Goal: Task Accomplishment & Management: Manage account settings

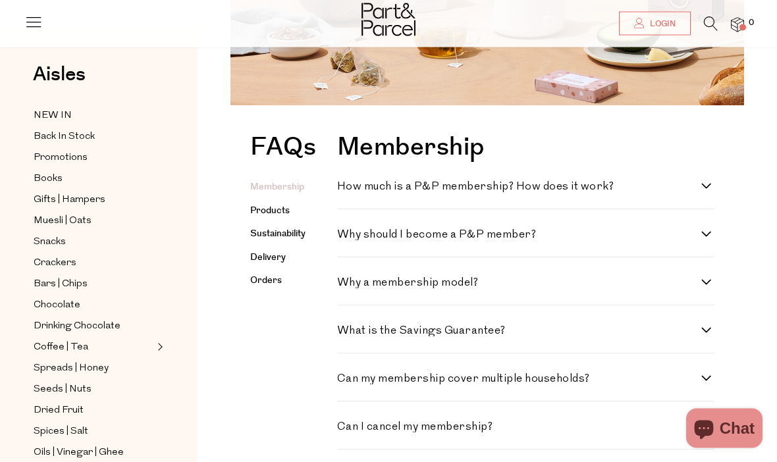
scroll to position [187, 0]
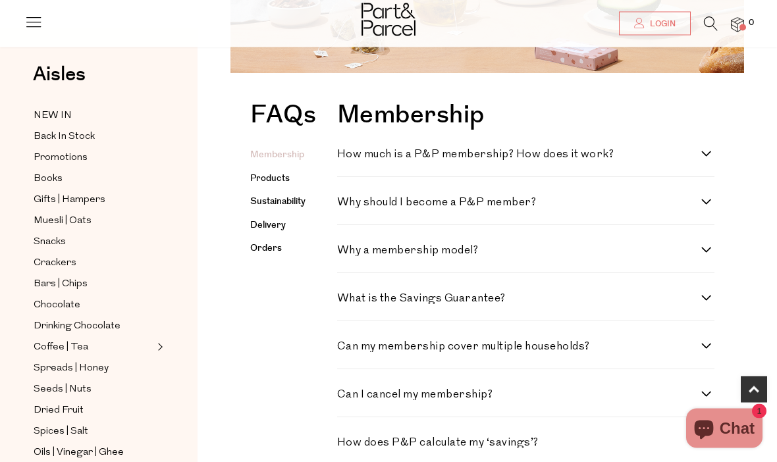
click at [706, 396] on label "Can I cancel my membership?" at bounding box center [525, 395] width 377 height 11
click at [346, 396] on membership\? "Can I cancel my membership?" at bounding box center [341, 394] width 9 height 9
checkbox membership\? "true"
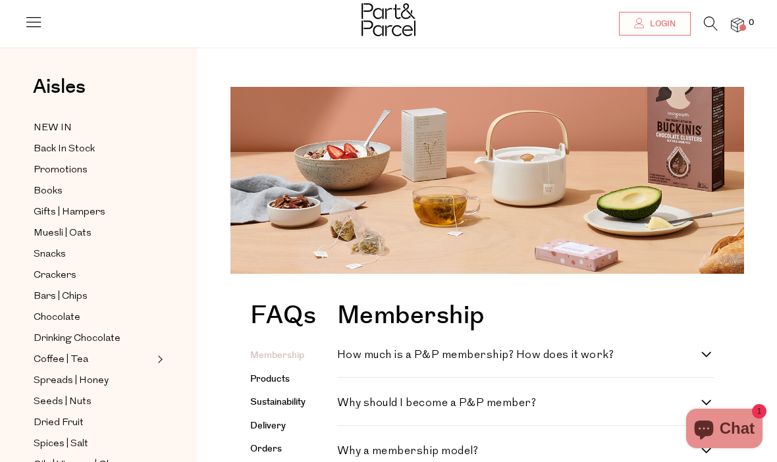
scroll to position [15, 0]
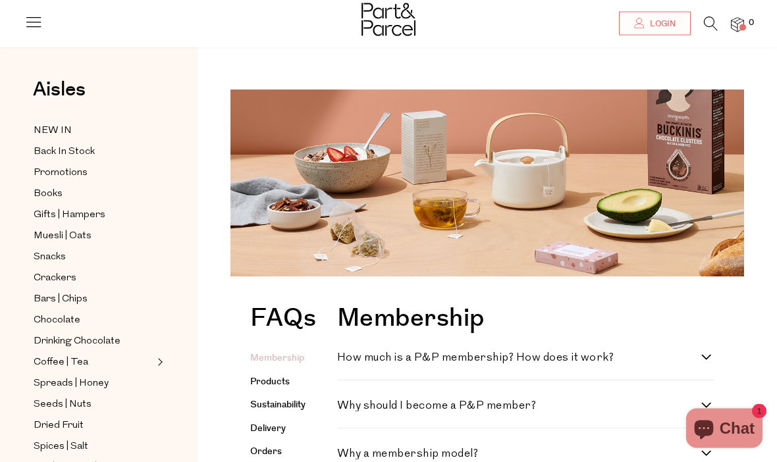
click at [651, 24] on span "Login" at bounding box center [661, 23] width 29 height 11
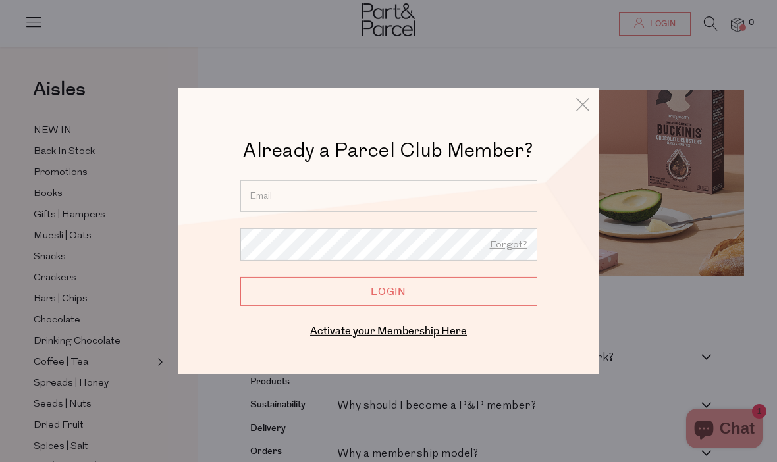
click at [408, 196] on input "email" at bounding box center [388, 196] width 297 height 32
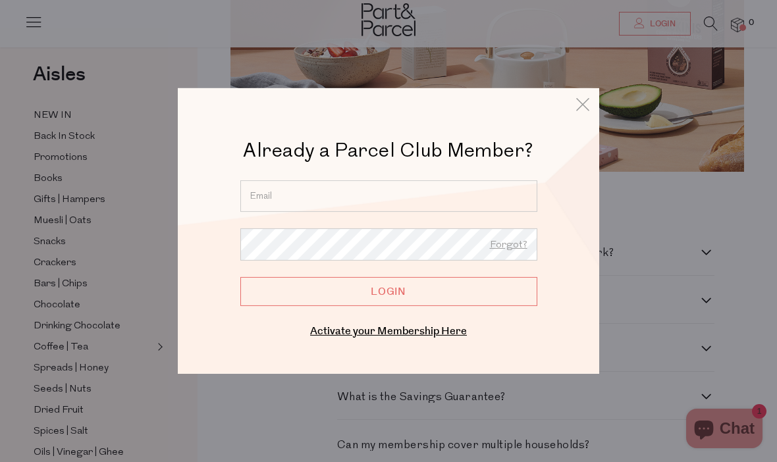
click at [363, 191] on input "email" at bounding box center [388, 196] width 297 height 32
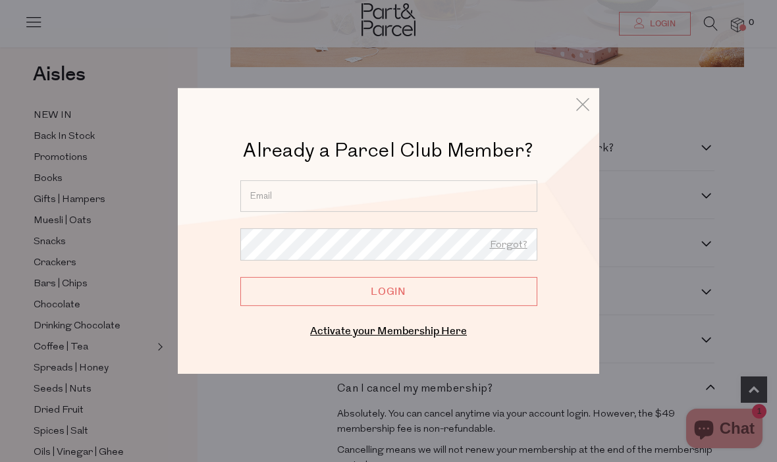
click at [385, 189] on input "email" at bounding box center [388, 196] width 297 height 32
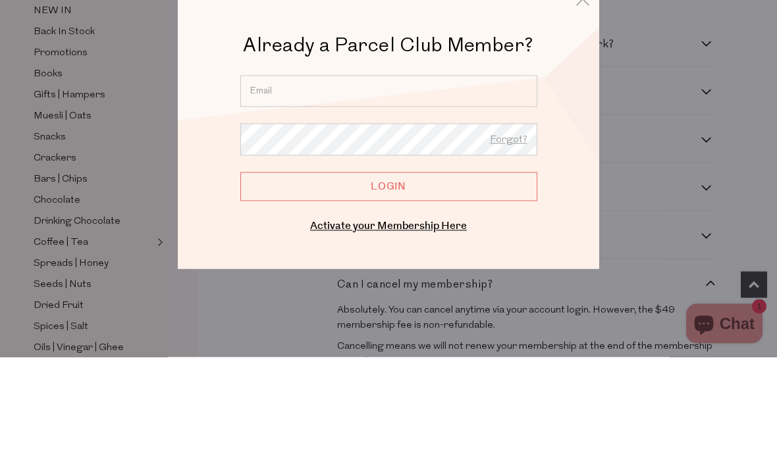
scroll to position [330, 0]
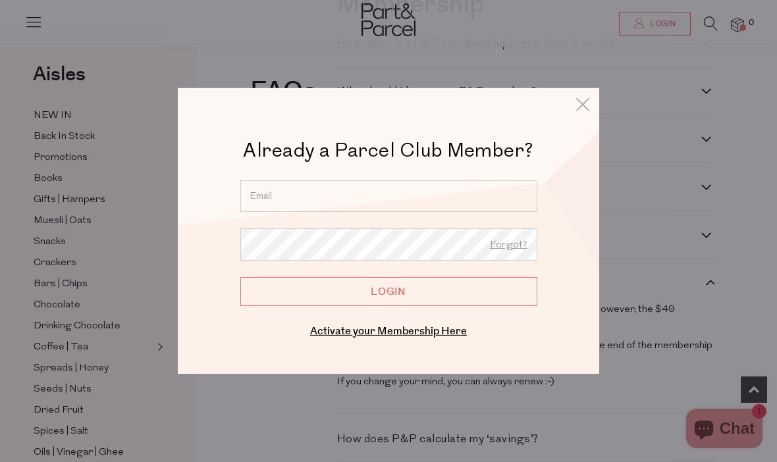
click at [580, 101] on icon at bounding box center [583, 104] width 20 height 19
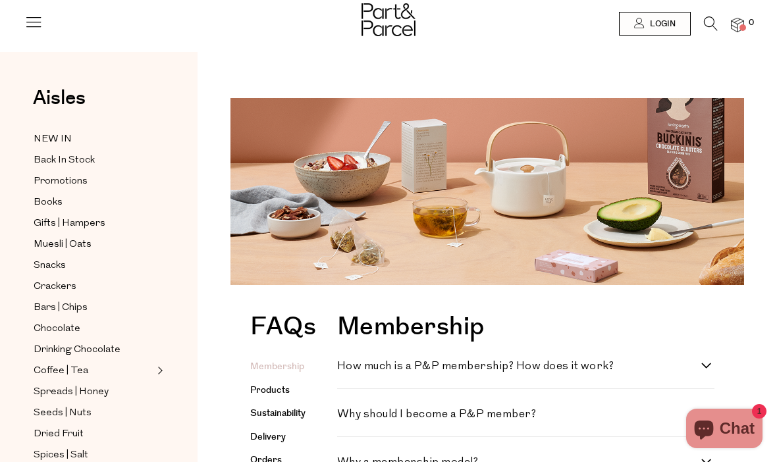
scroll to position [0, 0]
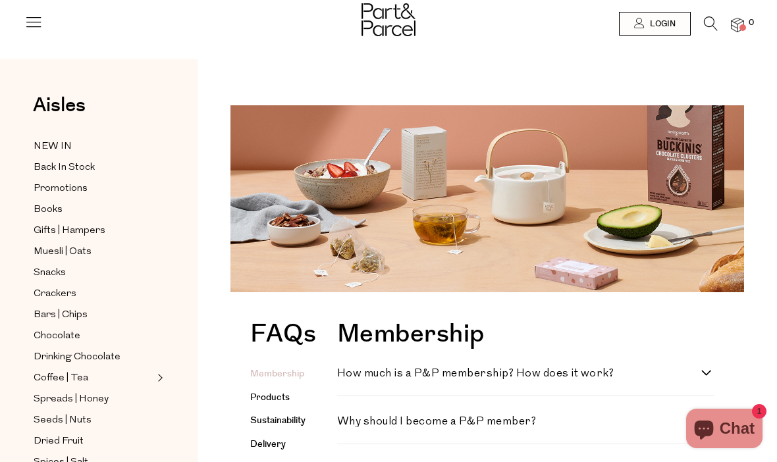
click at [52, 164] on span "Back In Stock" at bounding box center [64, 168] width 61 height 16
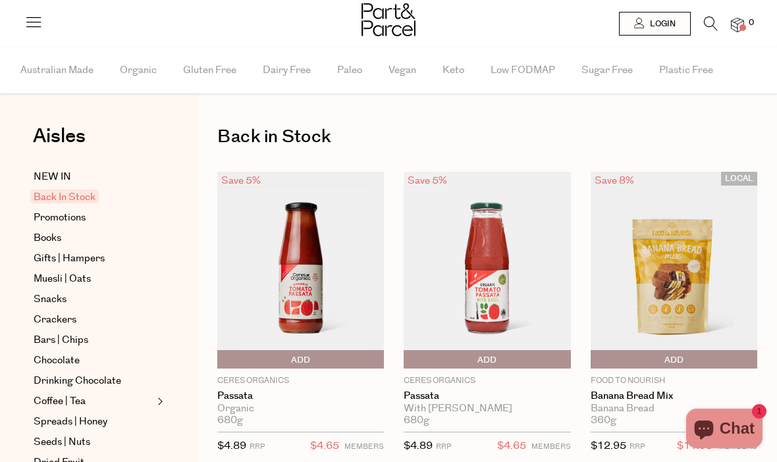
click at [663, 27] on span "Login" at bounding box center [661, 23] width 29 height 11
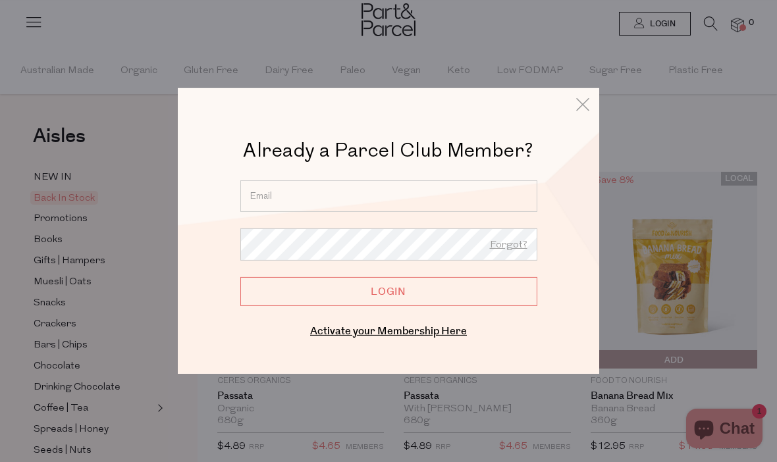
click at [405, 194] on input "email" at bounding box center [388, 196] width 297 height 32
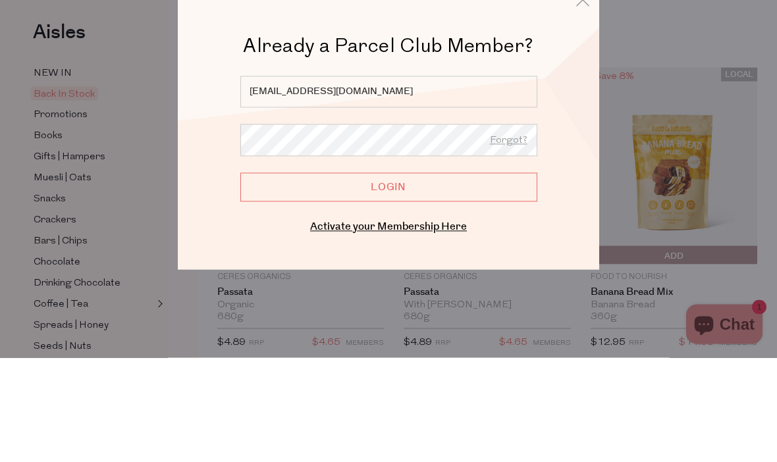
type input "louisedacey@icloud.com"
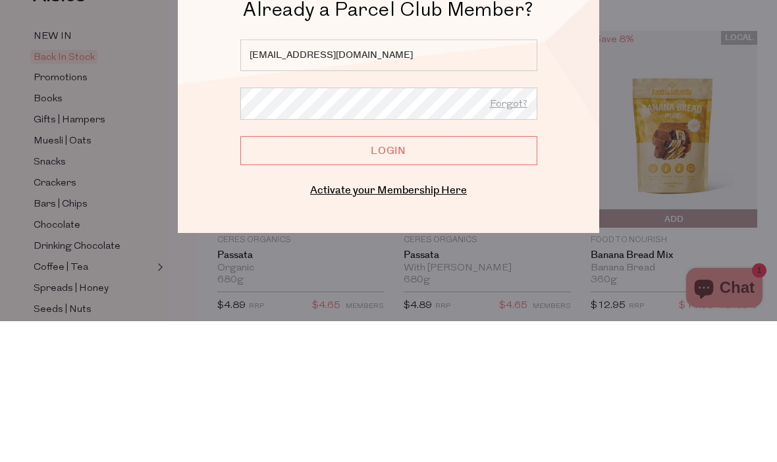
click at [447, 277] on input "Login" at bounding box center [388, 291] width 297 height 29
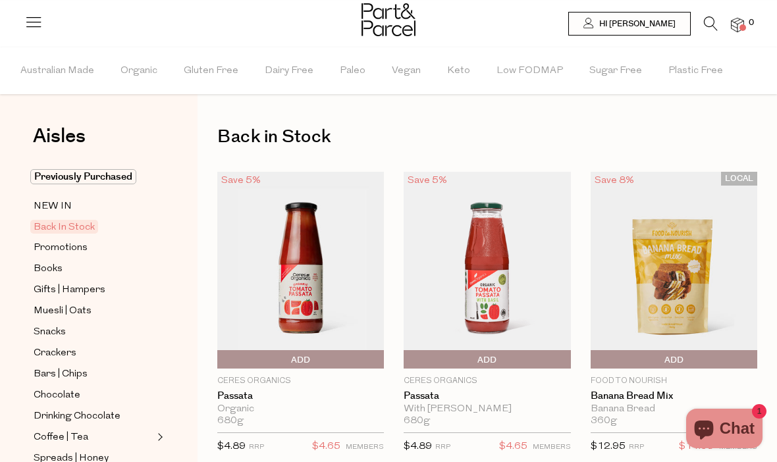
click at [655, 18] on span "Hi [PERSON_NAME]" at bounding box center [636, 23] width 80 height 11
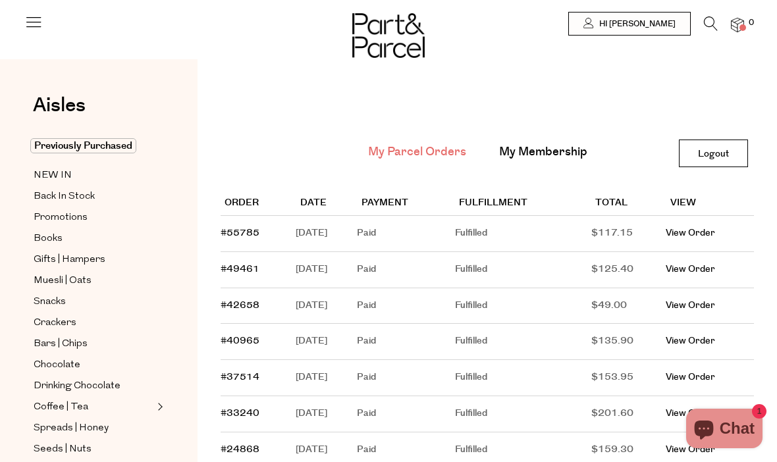
click at [547, 154] on link "My Membership" at bounding box center [543, 152] width 88 height 17
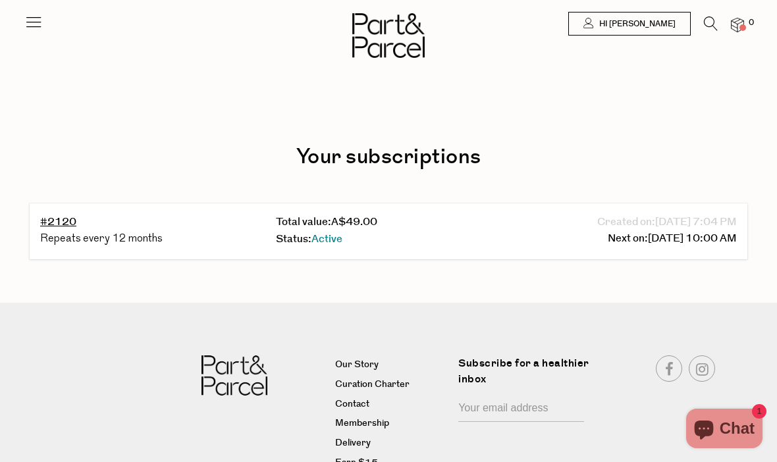
click at [325, 237] on span "Active" at bounding box center [327, 239] width 31 height 15
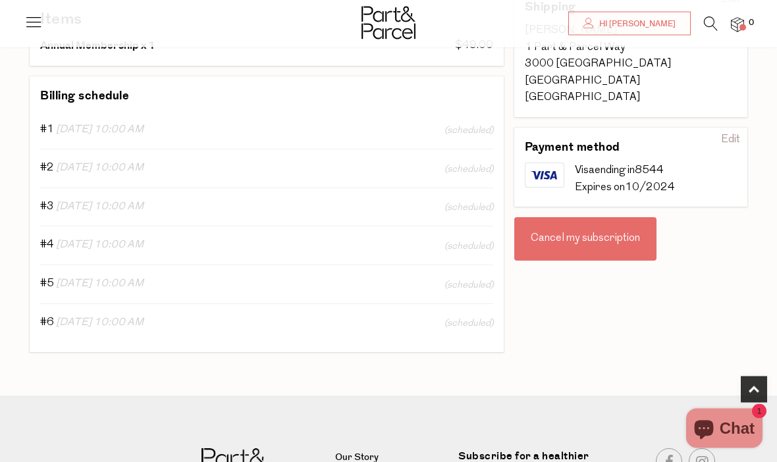
scroll to position [269, 0]
click at [586, 217] on div "Cancel my subscription" at bounding box center [585, 238] width 142 height 43
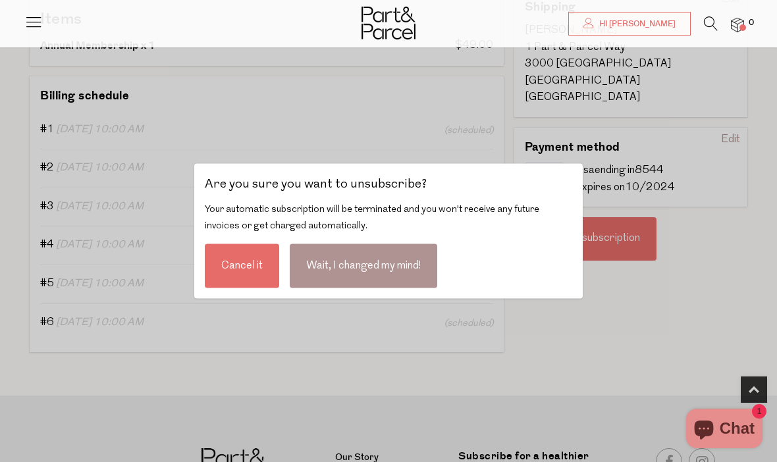
click at [256, 287] on div "Cancel it" at bounding box center [242, 266] width 74 height 44
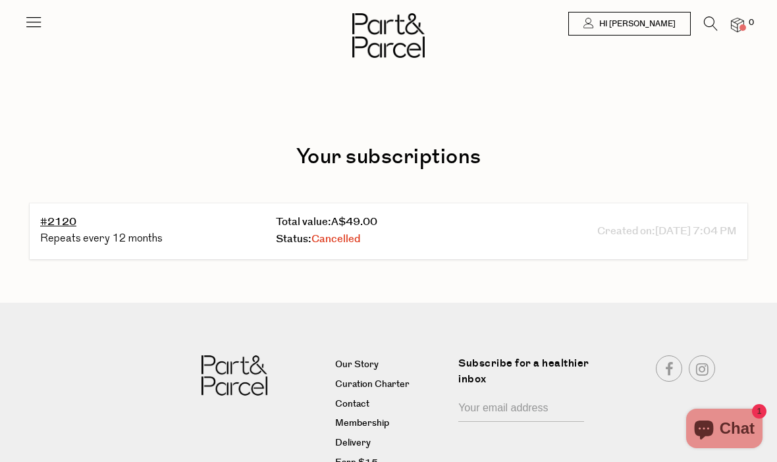
click at [658, 19] on span "Hi [PERSON_NAME]" at bounding box center [636, 23] width 80 height 11
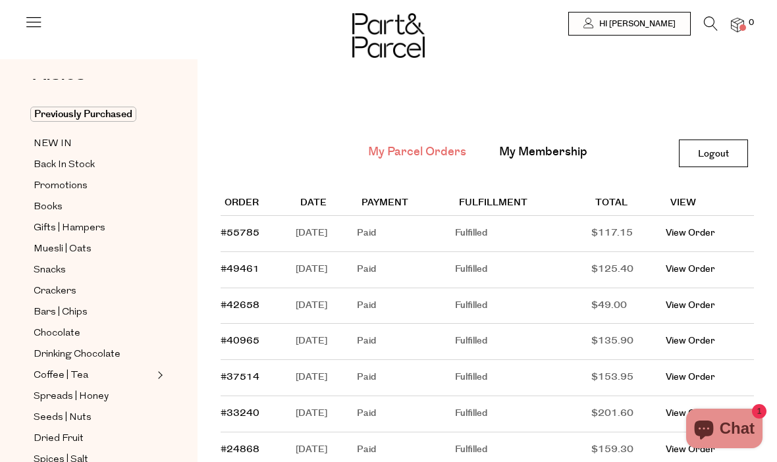
scroll to position [37, 0]
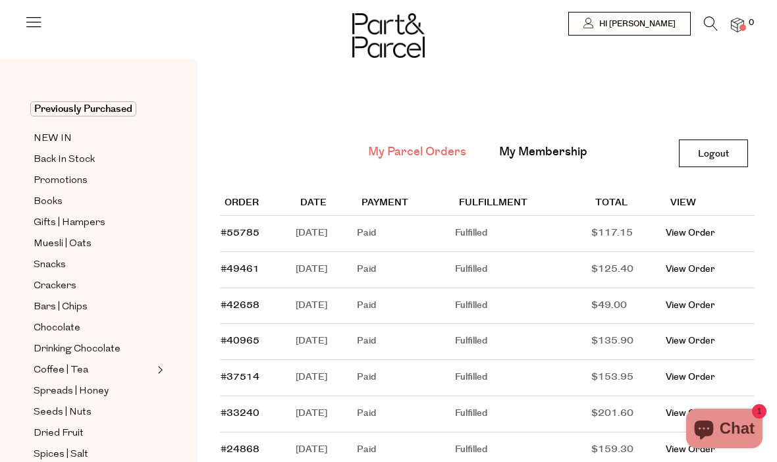
click at [65, 134] on span "NEW IN" at bounding box center [53, 139] width 38 height 16
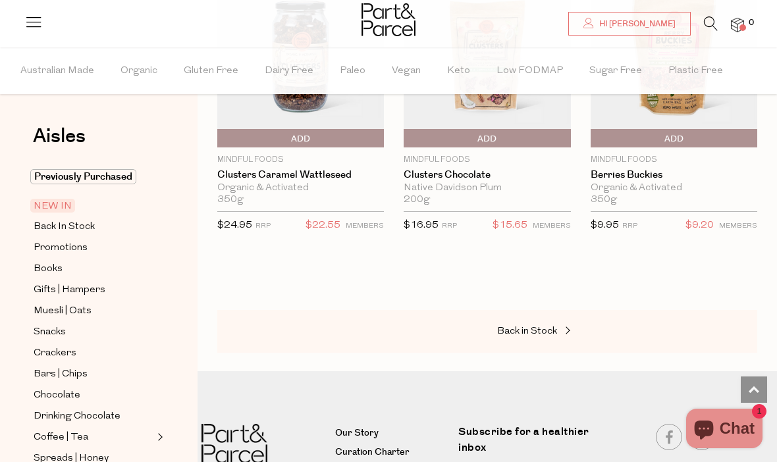
scroll to position [3007, 0]
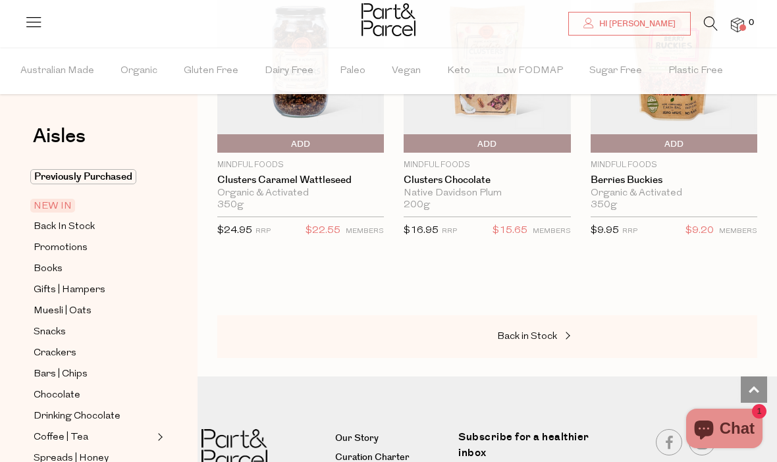
click at [92, 228] on span "Back In Stock" at bounding box center [64, 227] width 61 height 16
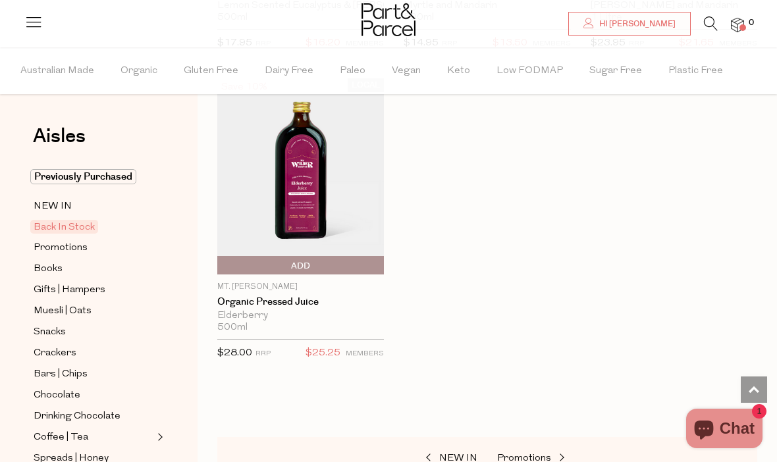
scroll to position [1027, 0]
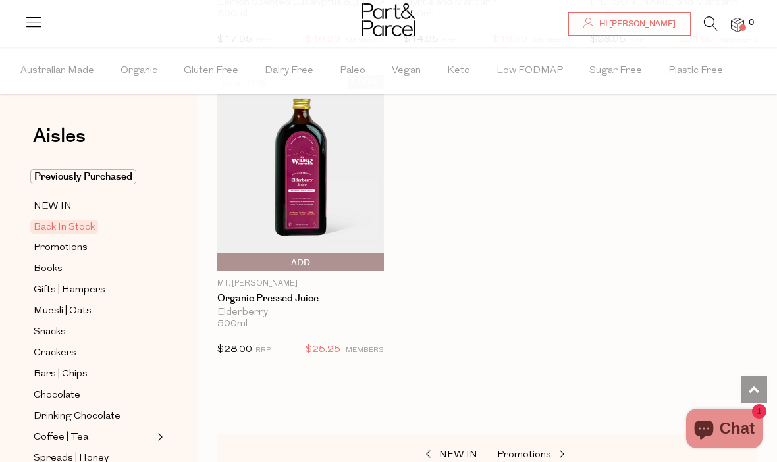
click at [79, 245] on span "Promotions" at bounding box center [61, 248] width 54 height 16
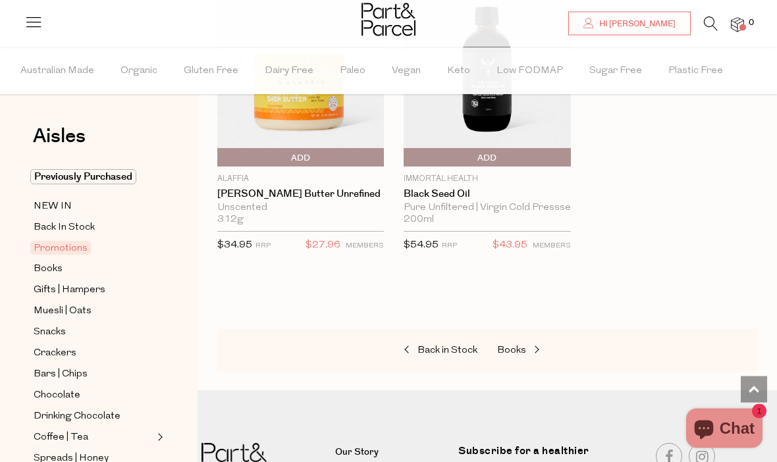
scroll to position [1132, 0]
click at [540, 346] on span at bounding box center [535, 351] width 18 height 10
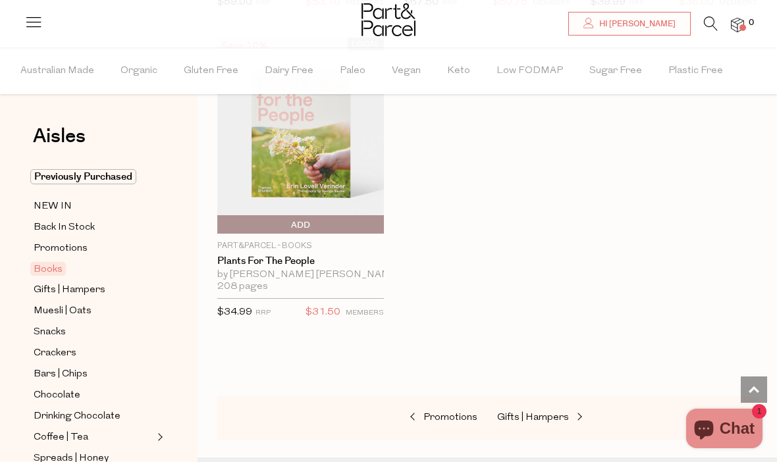
scroll to position [1075, 0]
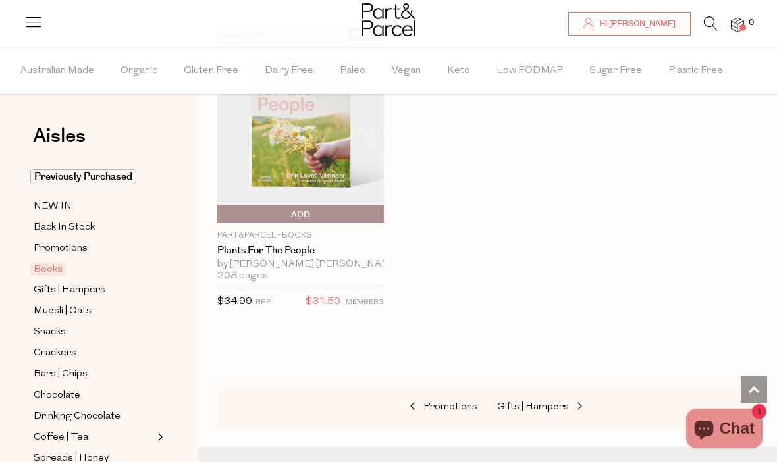
click at [578, 411] on link "Gifts | Hampers" at bounding box center [563, 407] width 132 height 17
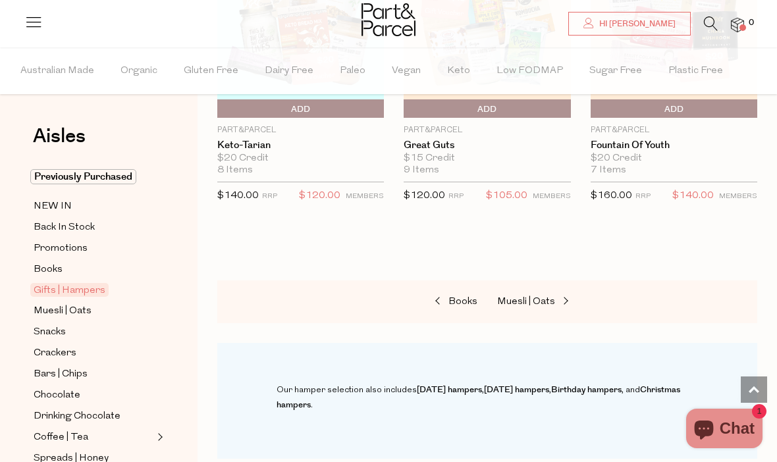
scroll to position [916, 0]
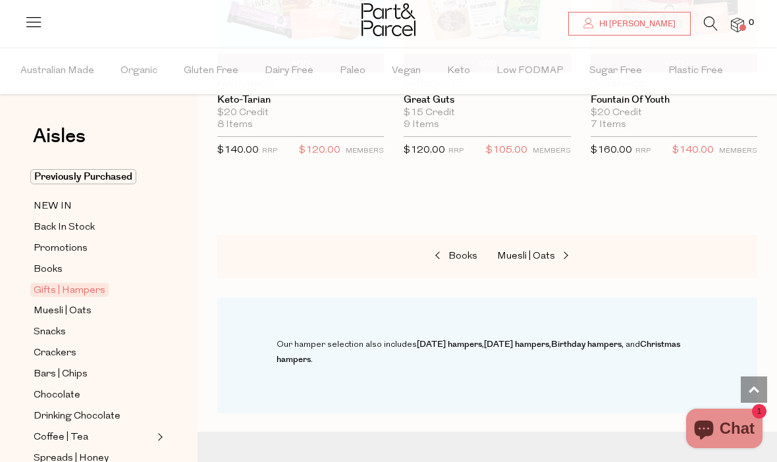
click at [572, 256] on span at bounding box center [564, 257] width 18 height 10
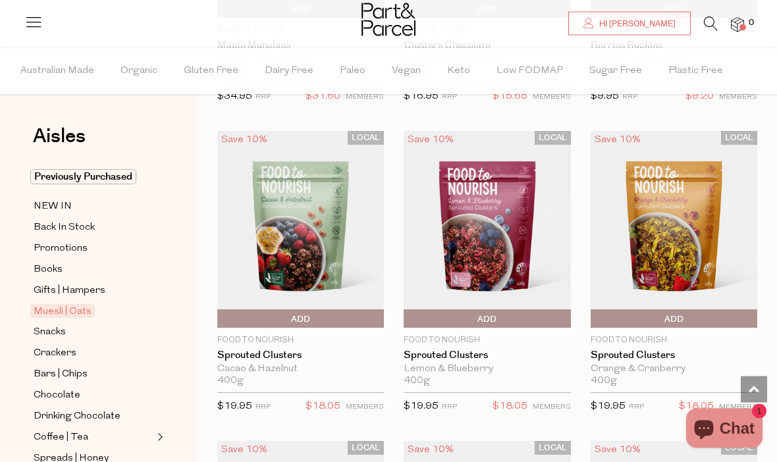
scroll to position [1901, 0]
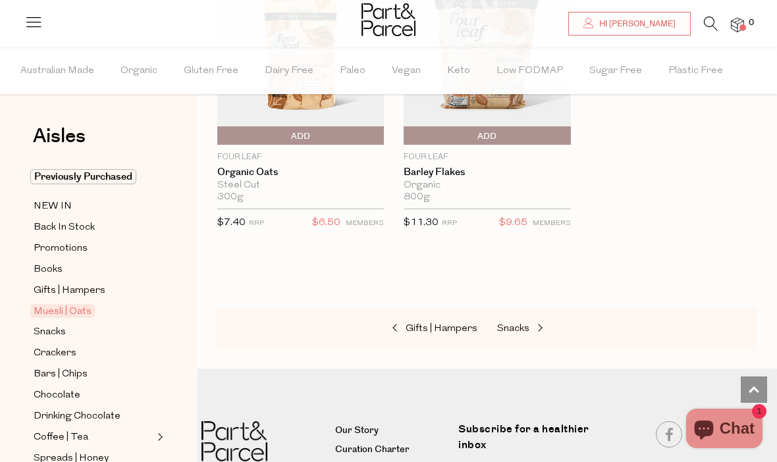
click at [547, 324] on span at bounding box center [539, 329] width 18 height 10
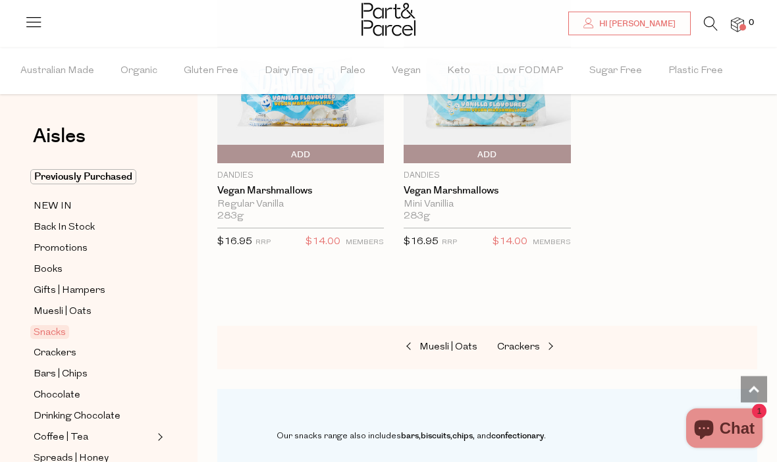
scroll to position [7028, 0]
click at [553, 342] on span at bounding box center [549, 347] width 18 height 10
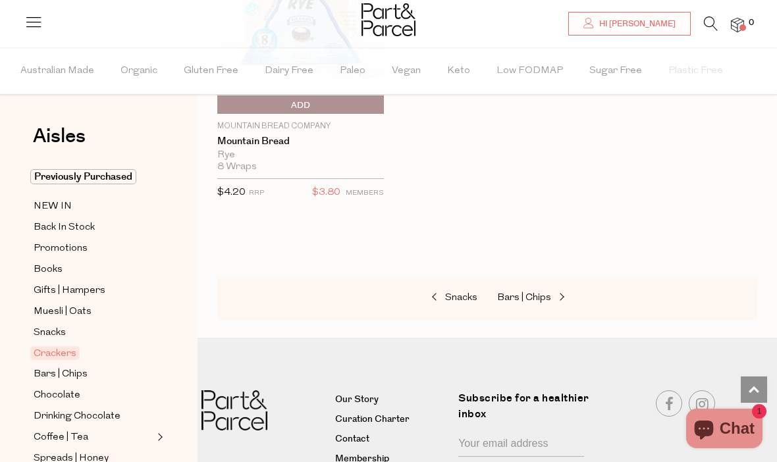
click at [564, 293] on span at bounding box center [560, 298] width 18 height 10
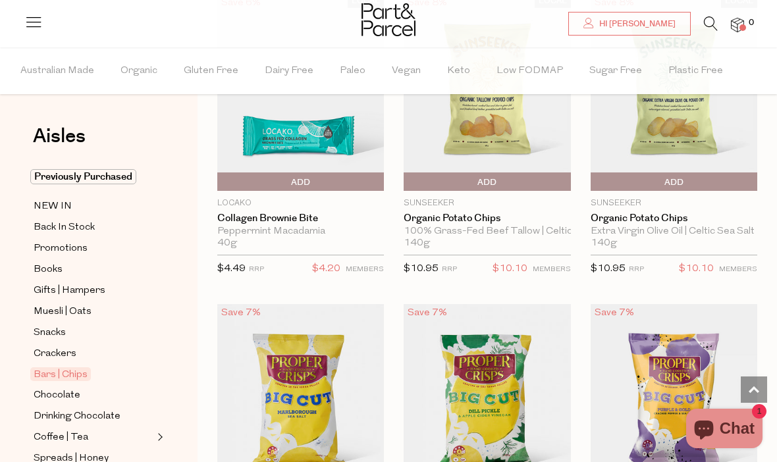
scroll to position [5759, 0]
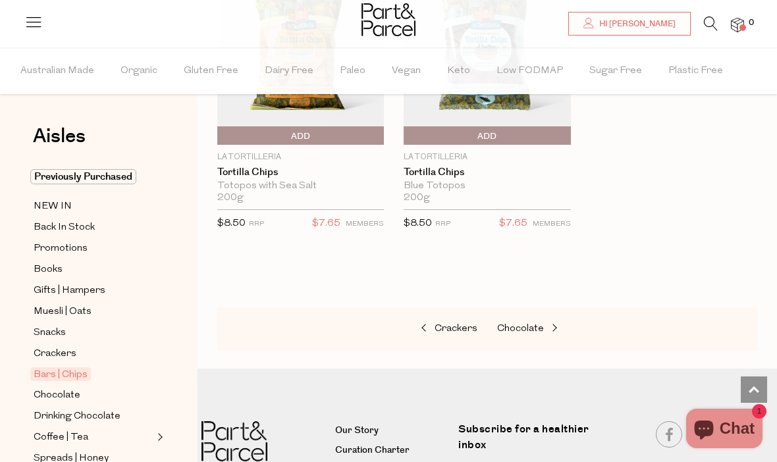
click at [566, 321] on link "Chocolate" at bounding box center [563, 329] width 132 height 17
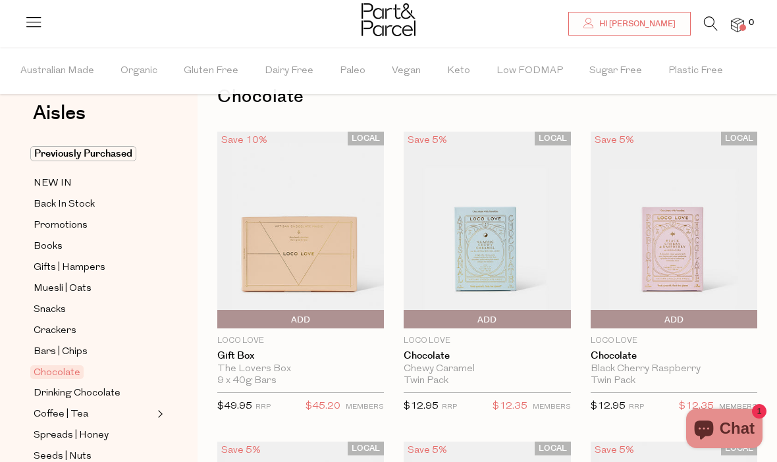
scroll to position [26, 0]
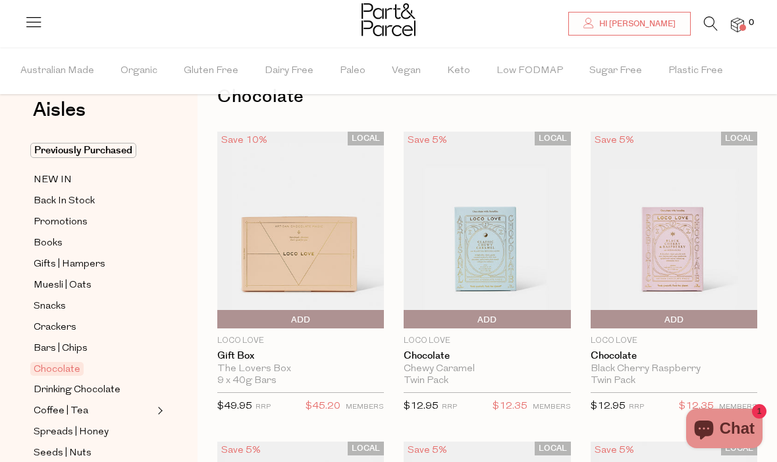
click at [86, 410] on link "Coffee | Tea" at bounding box center [94, 411] width 120 height 16
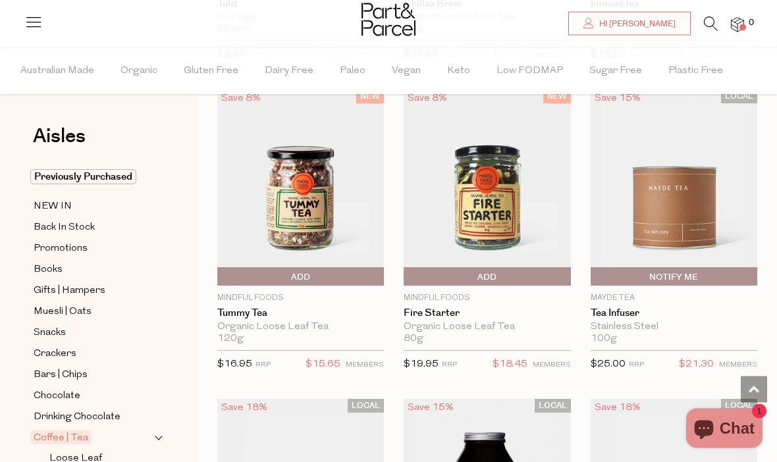
scroll to position [3494, 0]
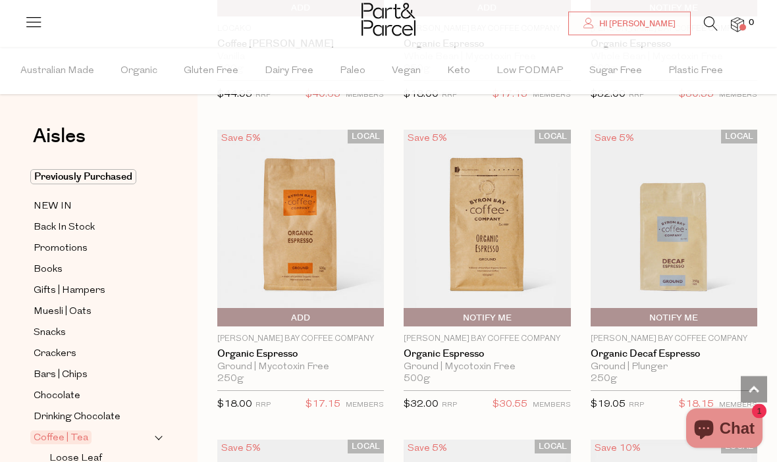
scroll to position [7795, 0]
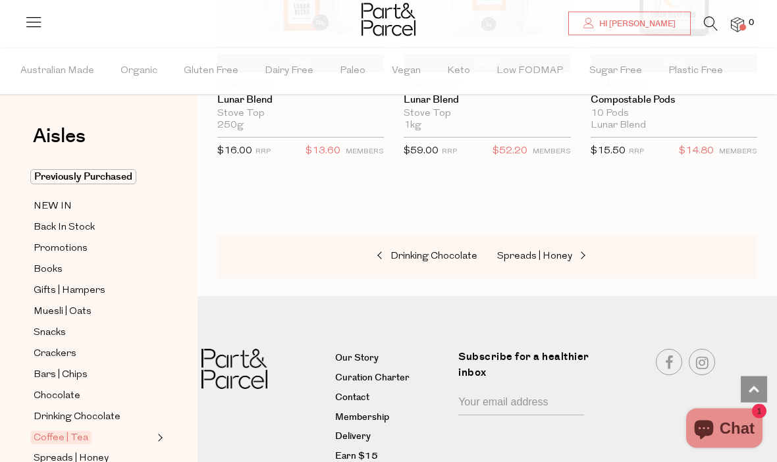
scroll to position [4018, 0]
click at [581, 251] on span at bounding box center [581, 256] width 18 height 10
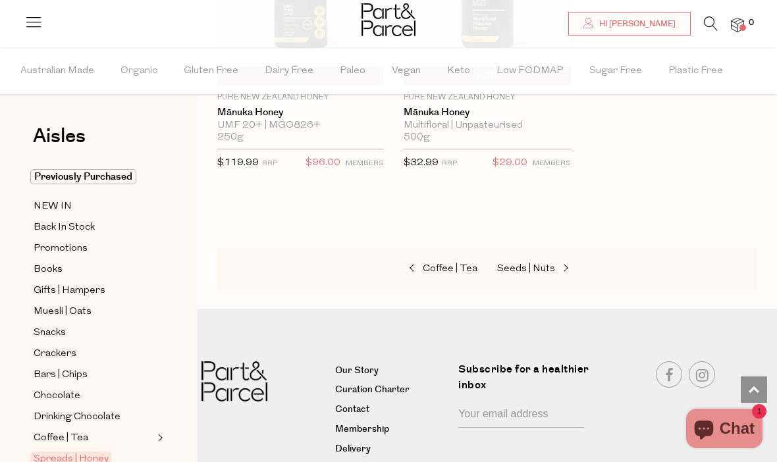
scroll to position [5256, 0]
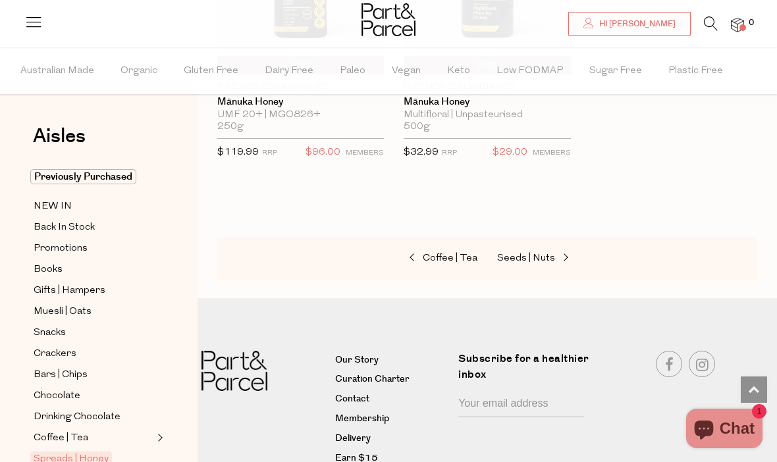
click at [565, 254] on span at bounding box center [564, 259] width 18 height 10
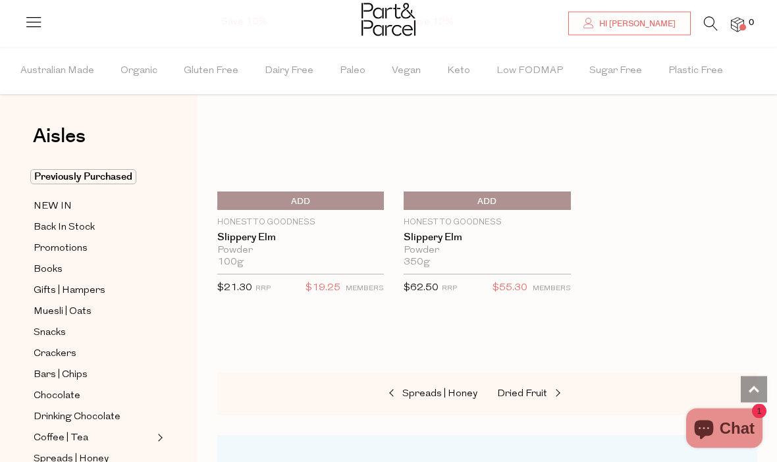
scroll to position [4810, 0]
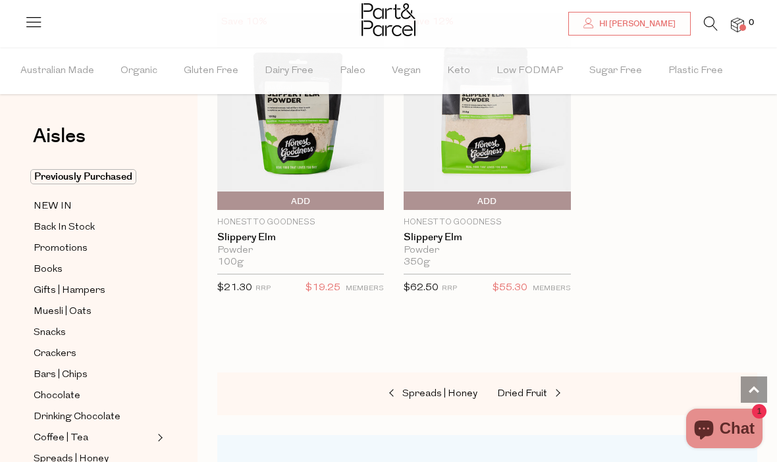
click at [591, 373] on div "Spreads | Honey Dried Fruit" at bounding box center [487, 394] width 540 height 43
click at [559, 389] on span at bounding box center [556, 394] width 18 height 10
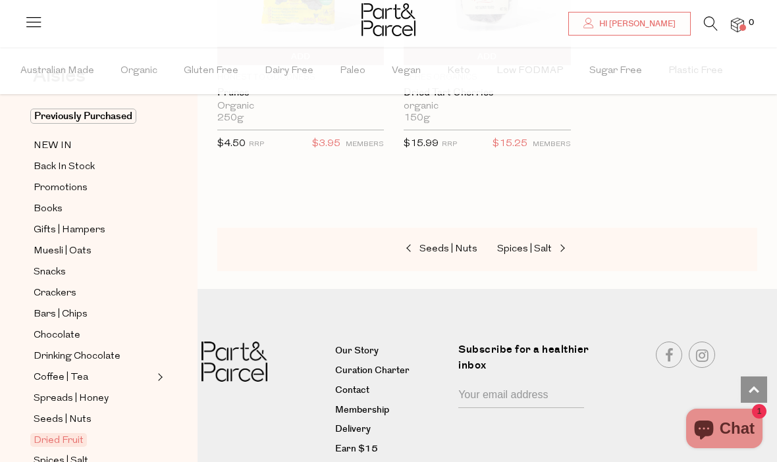
scroll to position [63, 0]
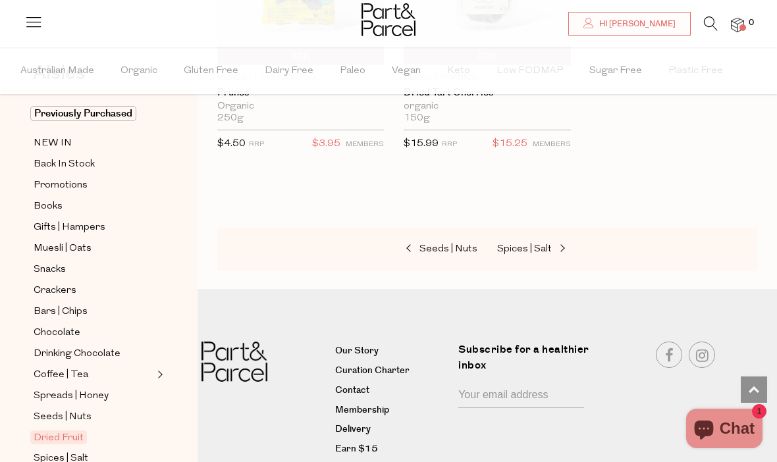
click at [564, 250] on span at bounding box center [561, 249] width 18 height 10
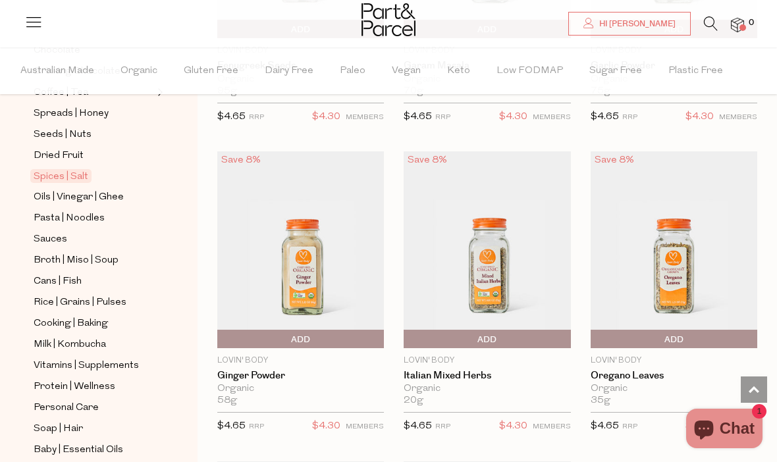
scroll to position [348, 0]
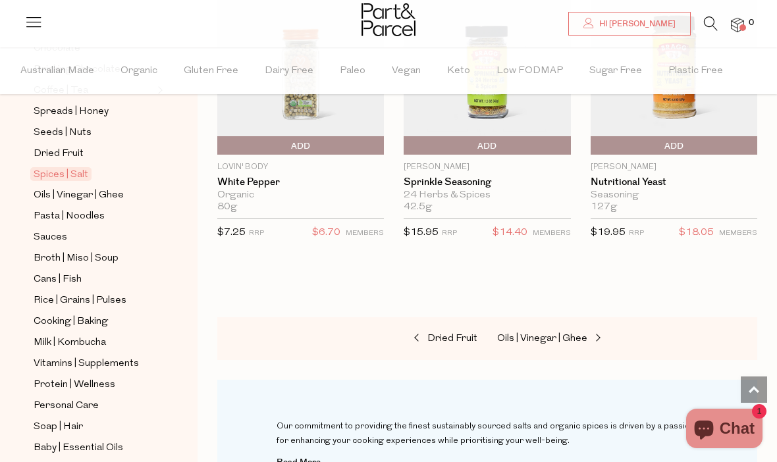
click at [595, 334] on span at bounding box center [596, 339] width 18 height 10
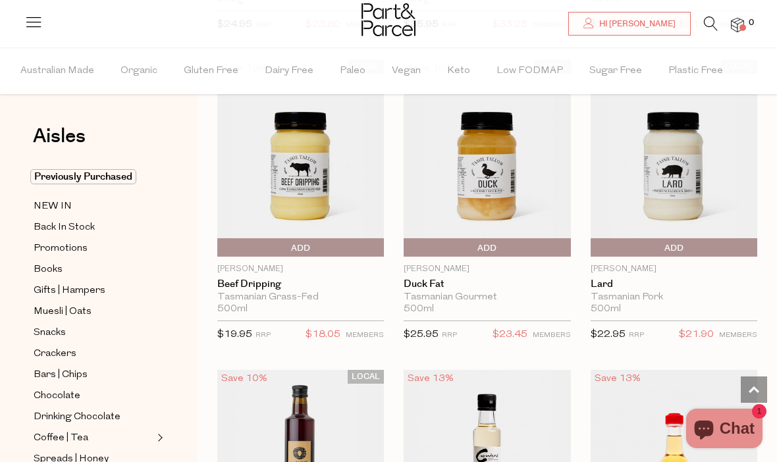
scroll to position [2902, 0]
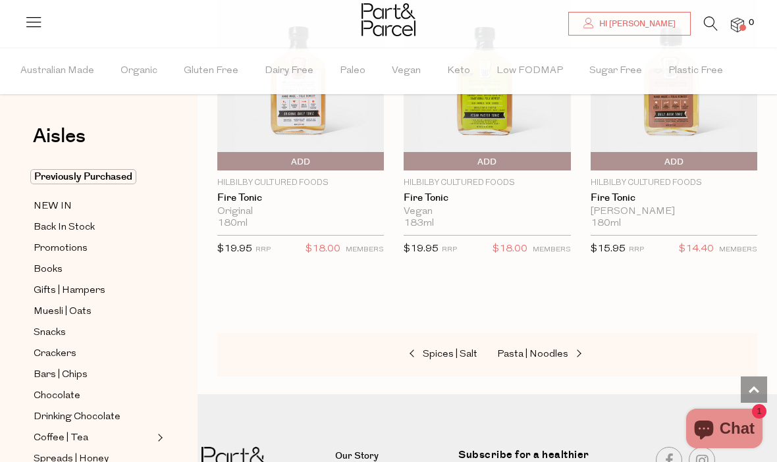
click at [569, 350] on span at bounding box center [577, 355] width 18 height 10
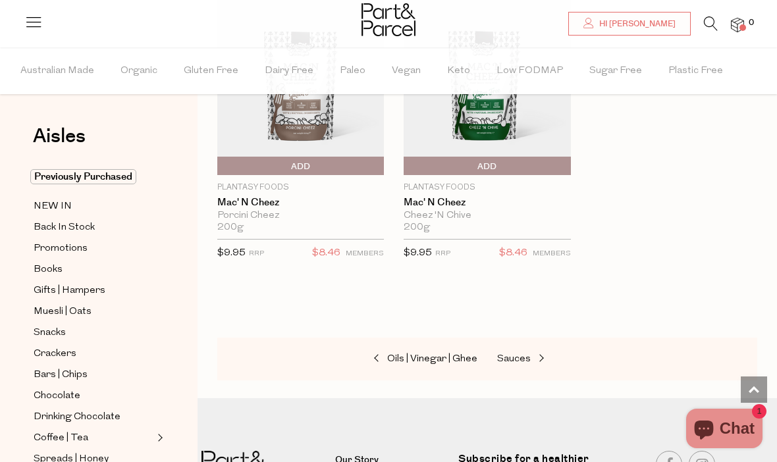
click at [539, 354] on span at bounding box center [540, 359] width 18 height 10
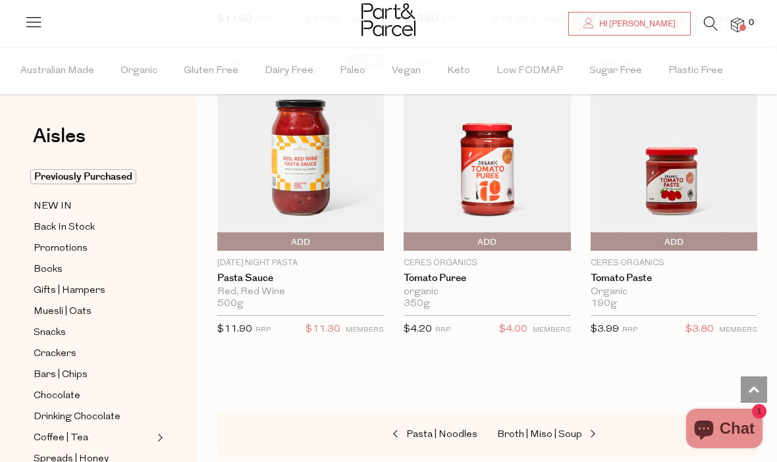
scroll to position [6644, 0]
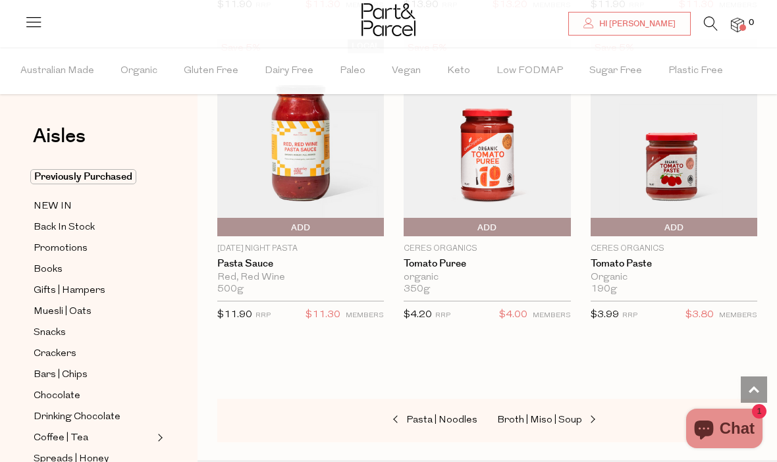
click at [587, 416] on span at bounding box center [591, 421] width 18 height 10
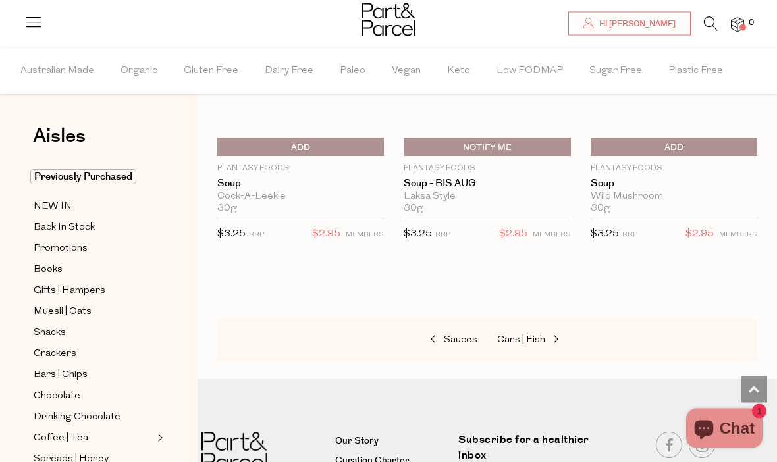
scroll to position [3319, 0]
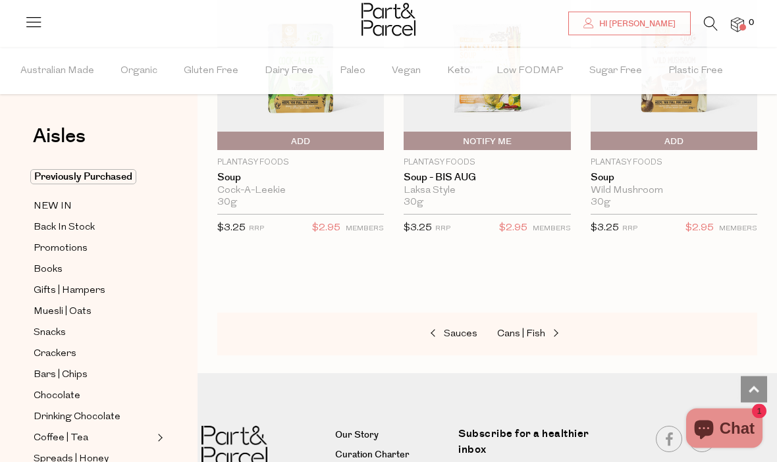
click at [559, 330] on span at bounding box center [554, 335] width 18 height 10
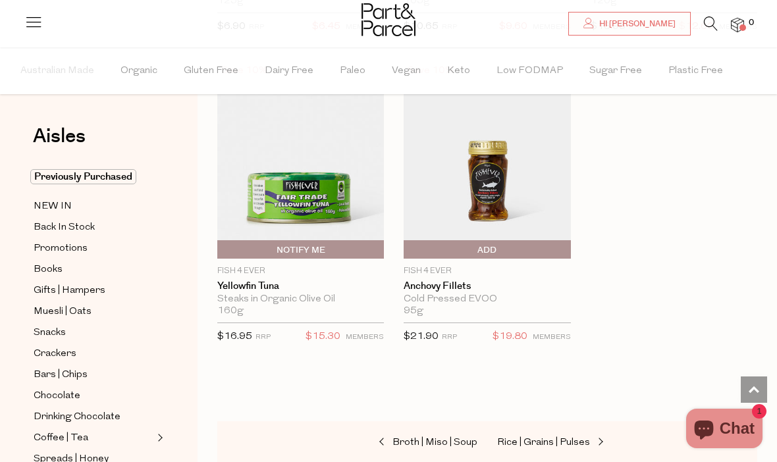
scroll to position [2601, 0]
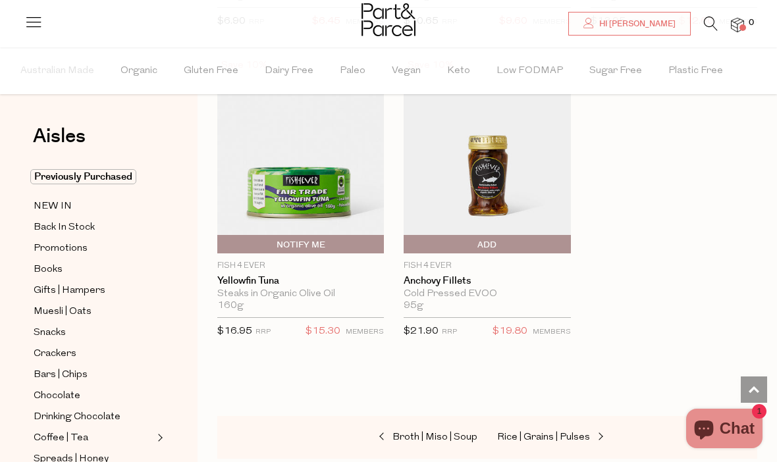
click at [597, 433] on span at bounding box center [599, 438] width 18 height 10
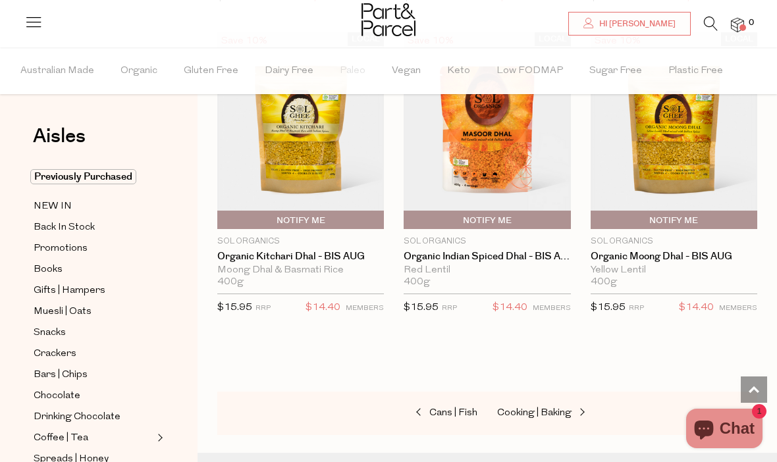
click at [580, 408] on span at bounding box center [581, 413] width 18 height 10
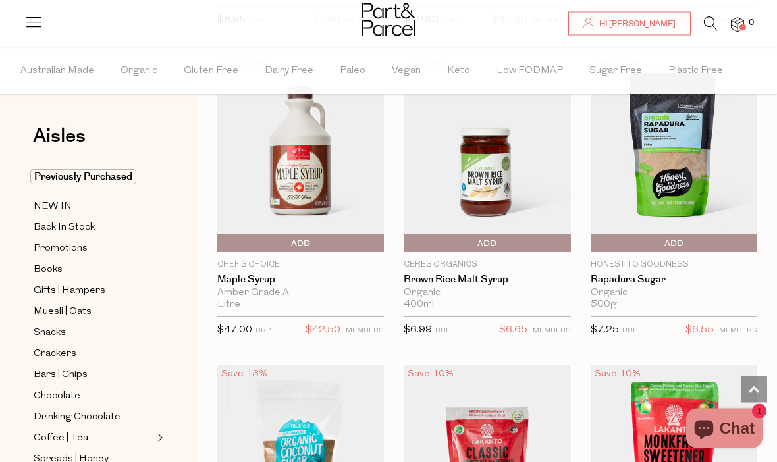
scroll to position [3838, 0]
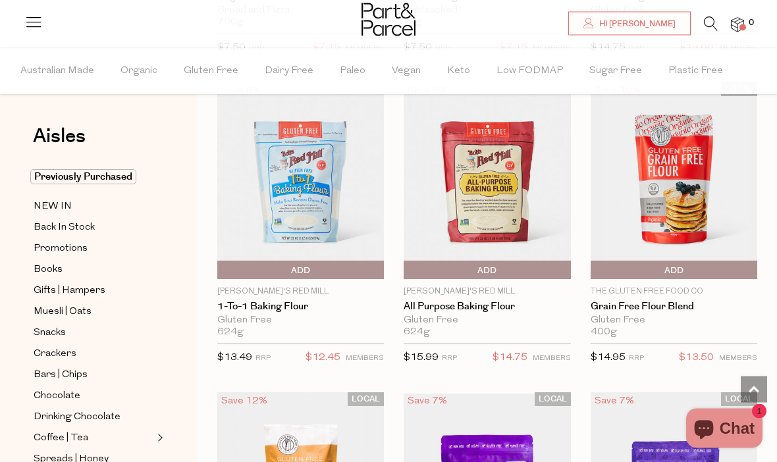
scroll to position [5364, 0]
